Goal: Transaction & Acquisition: Purchase product/service

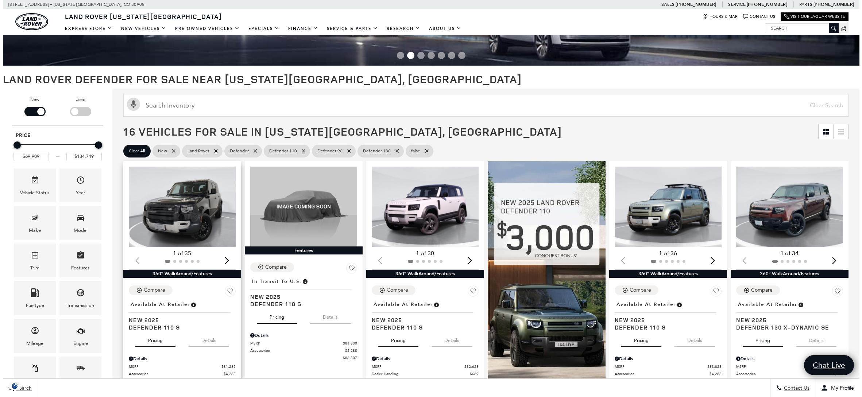
scroll to position [73, 0]
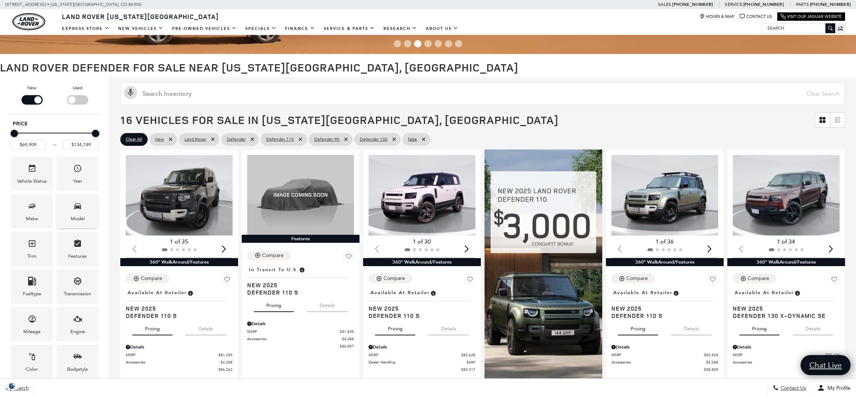
click at [75, 216] on div "Model" at bounding box center [78, 219] width 14 height 8
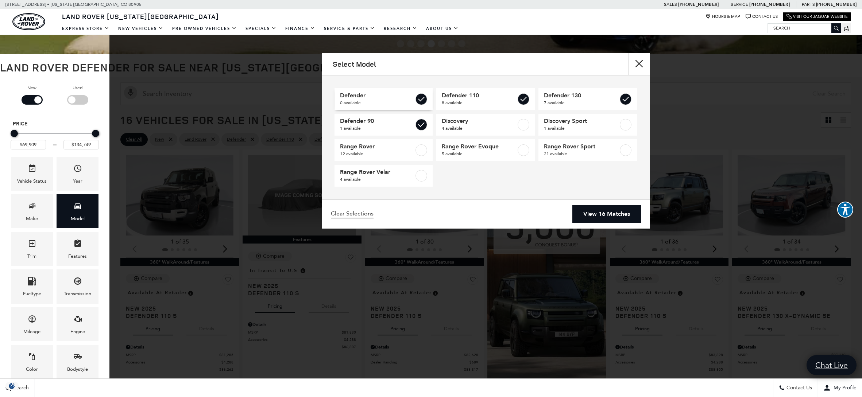
click at [420, 98] on label at bounding box center [421, 99] width 12 height 12
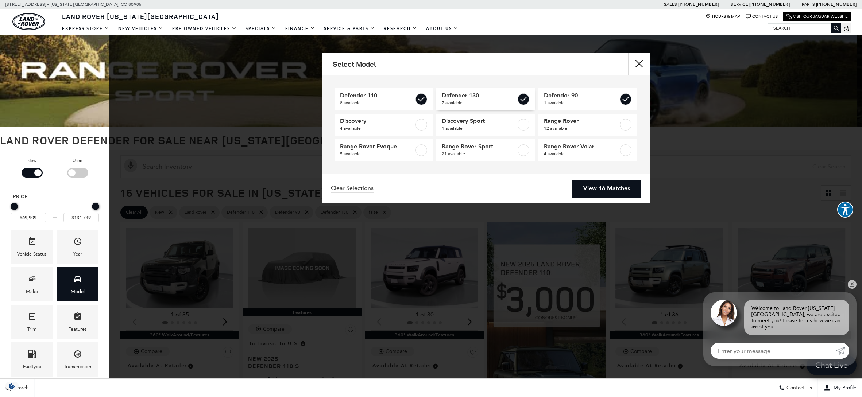
click at [524, 97] on label at bounding box center [523, 99] width 12 height 12
type input "$125,234"
checkbox input "false"
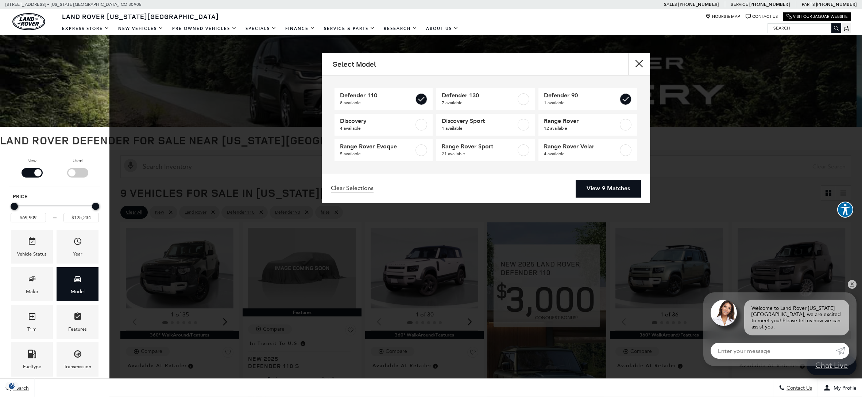
click at [618, 186] on link "View 9 Matches" at bounding box center [607, 189] width 65 height 18
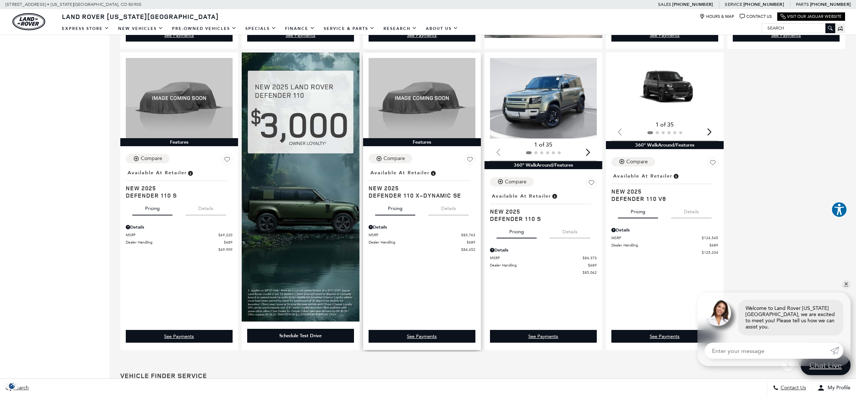
scroll to position [172, 0]
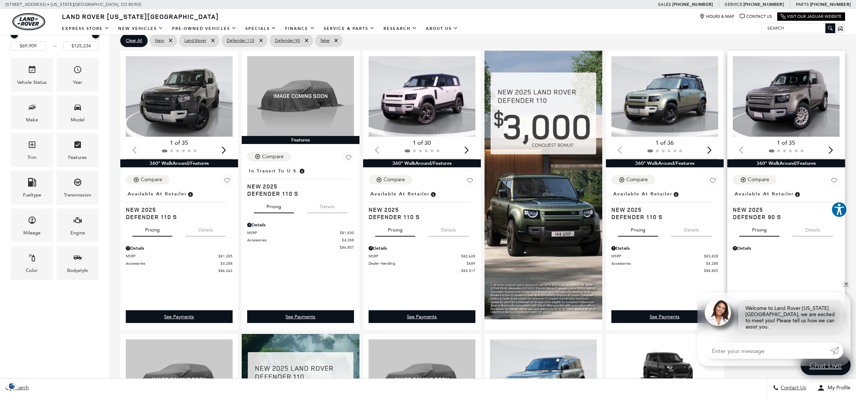
click at [774, 109] on img "1 / 2" at bounding box center [787, 96] width 108 height 81
